Goal: Check status: Check status

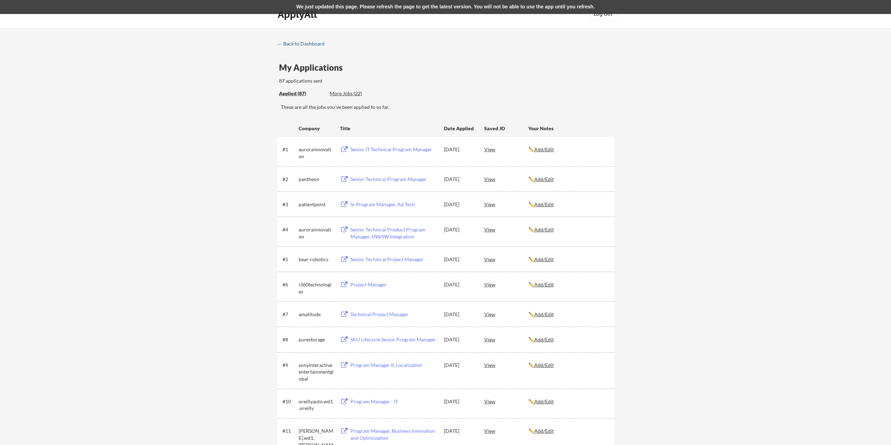
click at [314, 44] on div "← Back to Dashboard" at bounding box center [303, 43] width 53 height 5
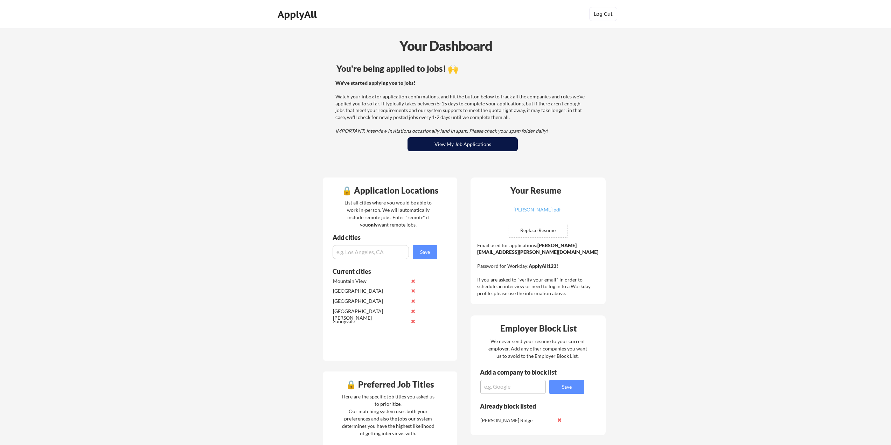
click at [454, 146] on button "View My Job Applications" at bounding box center [463, 144] width 110 height 14
